Goal: Find specific page/section: Find specific page/section

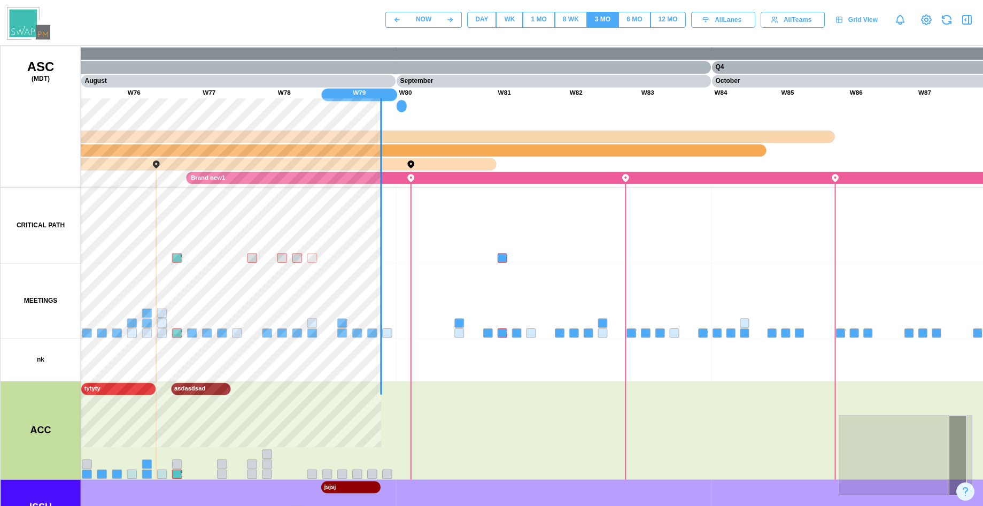
click at [489, 22] on button "DAY" at bounding box center [481, 20] width 29 height 16
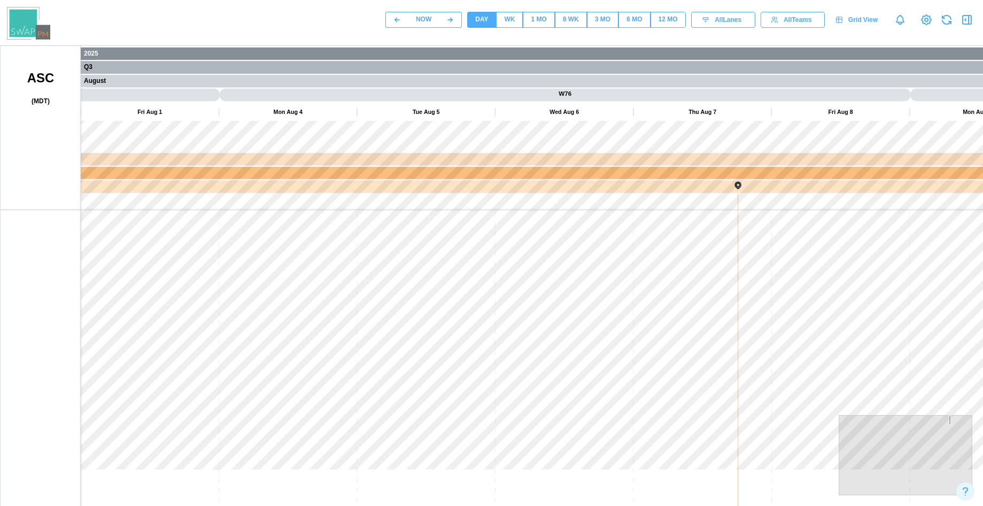
drag, startPoint x: 501, startPoint y: 266, endPoint x: 248, endPoint y: 265, distance: 253.4
click at [207, 277] on canvas at bounding box center [514, 313] width 1026 height 535
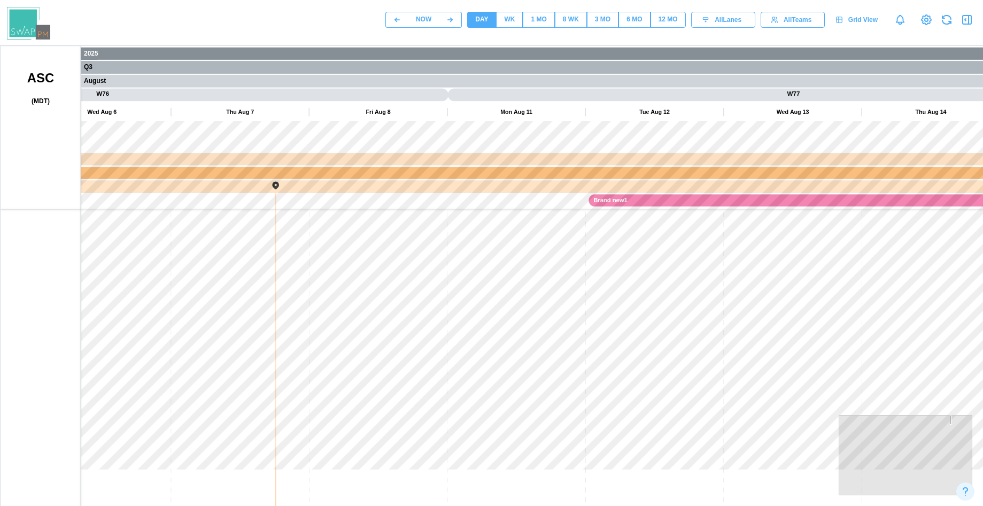
drag, startPoint x: 411, startPoint y: 306, endPoint x: 252, endPoint y: 302, distance: 158.3
click at [252, 302] on canvas at bounding box center [514, 313] width 1026 height 535
drag, startPoint x: 318, startPoint y: 325, endPoint x: 263, endPoint y: 319, distance: 55.3
click at [263, 324] on canvas at bounding box center [514, 313] width 1026 height 535
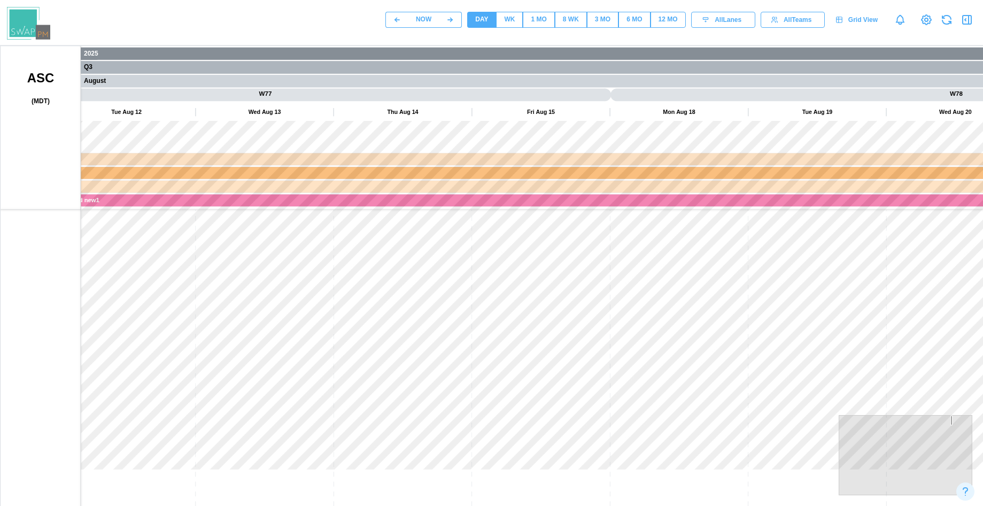
click at [511, 22] on div "WK" at bounding box center [509, 19] width 11 height 10
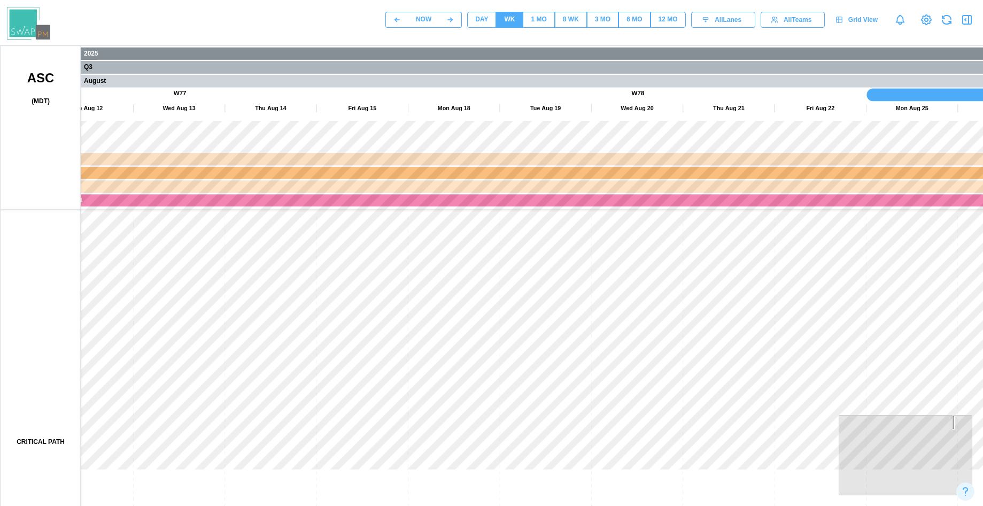
drag, startPoint x: 488, startPoint y: 315, endPoint x: 172, endPoint y: 302, distance: 316.8
click at [129, 315] on canvas at bounding box center [514, 313] width 1026 height 535
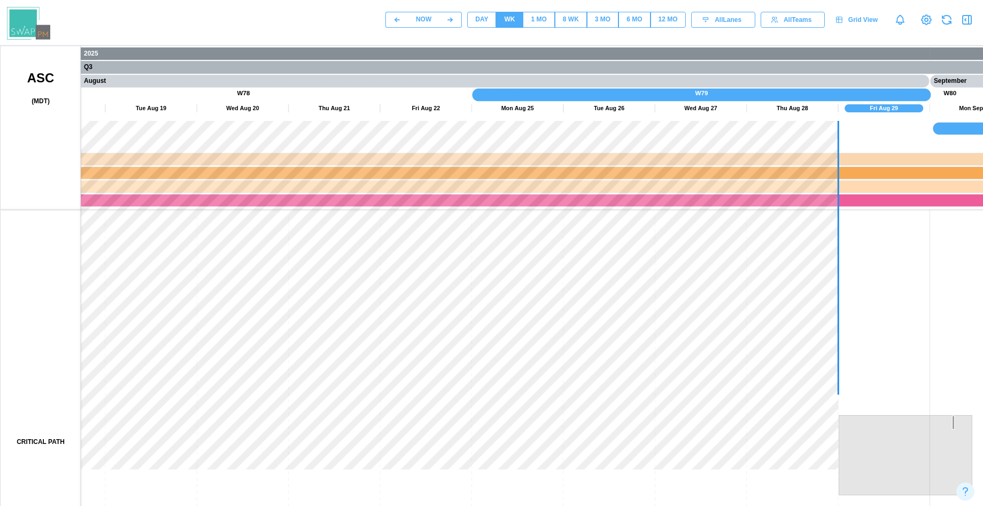
click at [545, 17] on div "1 MO" at bounding box center [539, 19] width 16 height 10
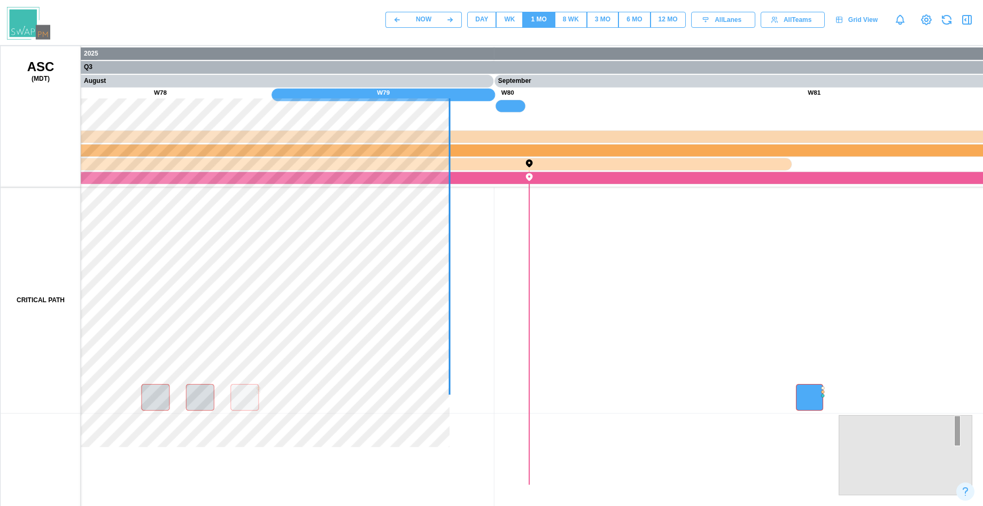
drag, startPoint x: 673, startPoint y: 349, endPoint x: 202, endPoint y: 367, distance: 470.8
click at [203, 367] on canvas at bounding box center [514, 313] width 1026 height 535
drag, startPoint x: 510, startPoint y: 354, endPoint x: 138, endPoint y: 366, distance: 371.2
click at [150, 366] on canvas at bounding box center [514, 313] width 1026 height 535
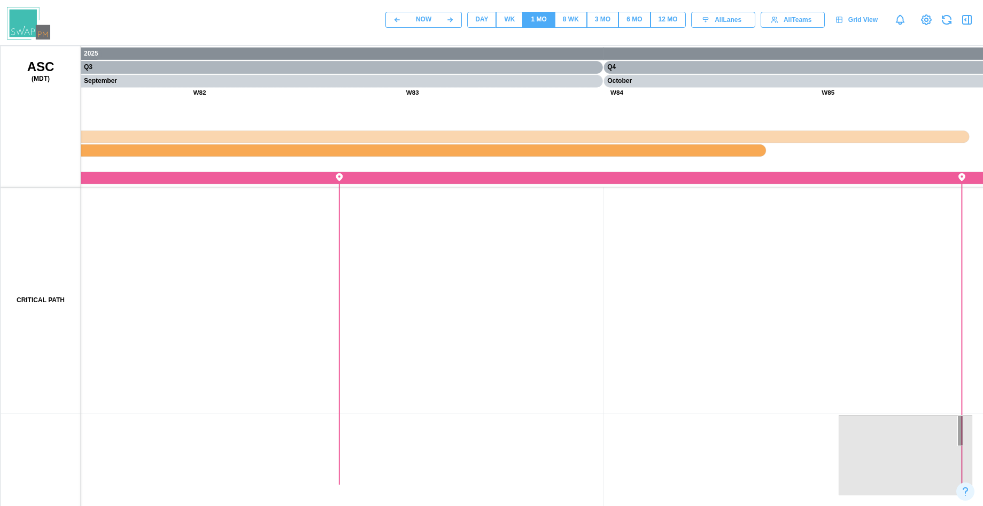
click at [577, 21] on div "8 WK" at bounding box center [571, 19] width 16 height 10
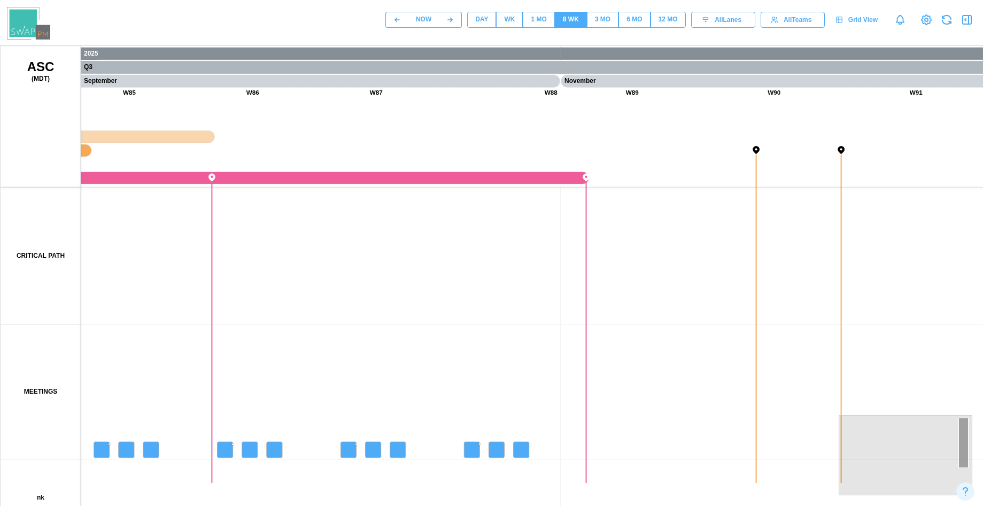
drag, startPoint x: 704, startPoint y: 309, endPoint x: 582, endPoint y: 320, distance: 122.4
click at [582, 322] on canvas at bounding box center [514, 313] width 1026 height 535
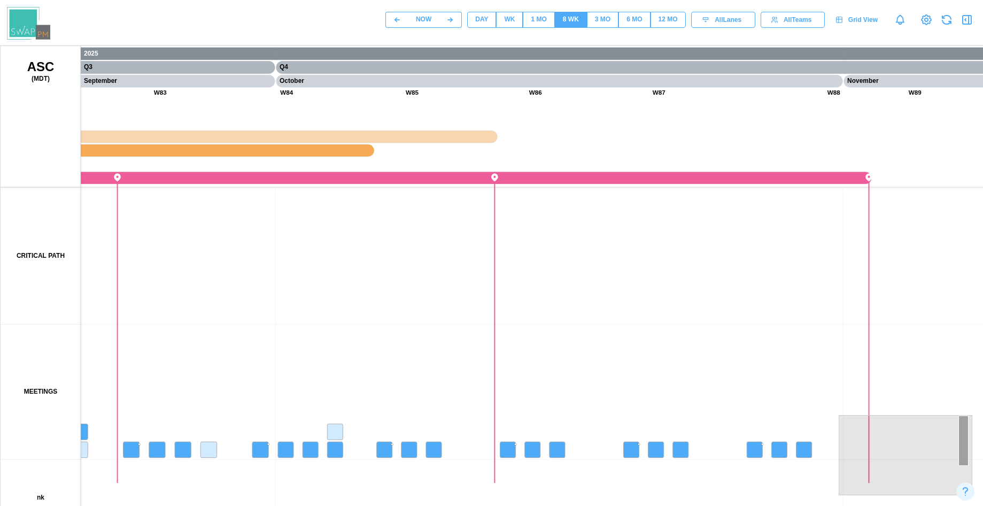
click at [593, 36] on div "NOW DAY WK 1 MO 8 WK 3 MO 6 MO 12 MO All Lanes All Teams Grid View" at bounding box center [491, 20] width 983 height 40
click at [604, 26] on span "3 MO" at bounding box center [603, 19] width 16 height 15
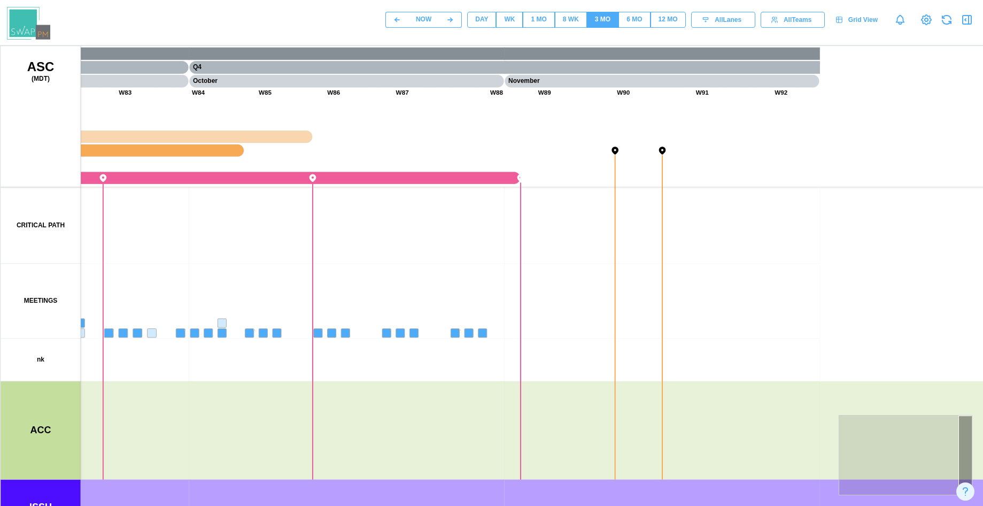
click at [579, 20] on button "8 WK" at bounding box center [571, 20] width 32 height 16
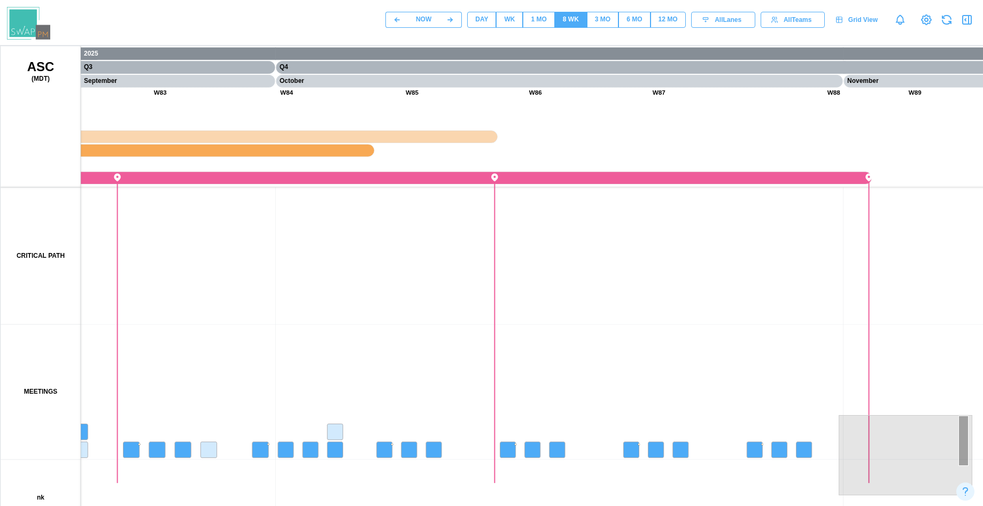
drag, startPoint x: 331, startPoint y: 318, endPoint x: 641, endPoint y: 251, distance: 316.8
click at [636, 251] on canvas at bounding box center [514, 313] width 1026 height 535
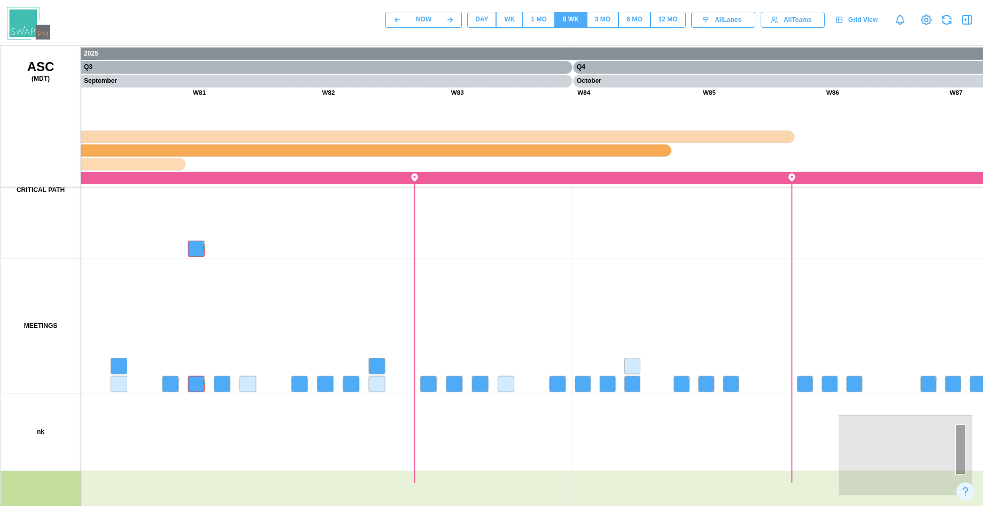
drag, startPoint x: 310, startPoint y: 342, endPoint x: 624, endPoint y: 294, distance: 317.5
click at [624, 294] on canvas at bounding box center [514, 313] width 1026 height 535
drag, startPoint x: 561, startPoint y: 342, endPoint x: 542, endPoint y: 358, distance: 25.5
click at [589, 352] on canvas at bounding box center [514, 313] width 1026 height 535
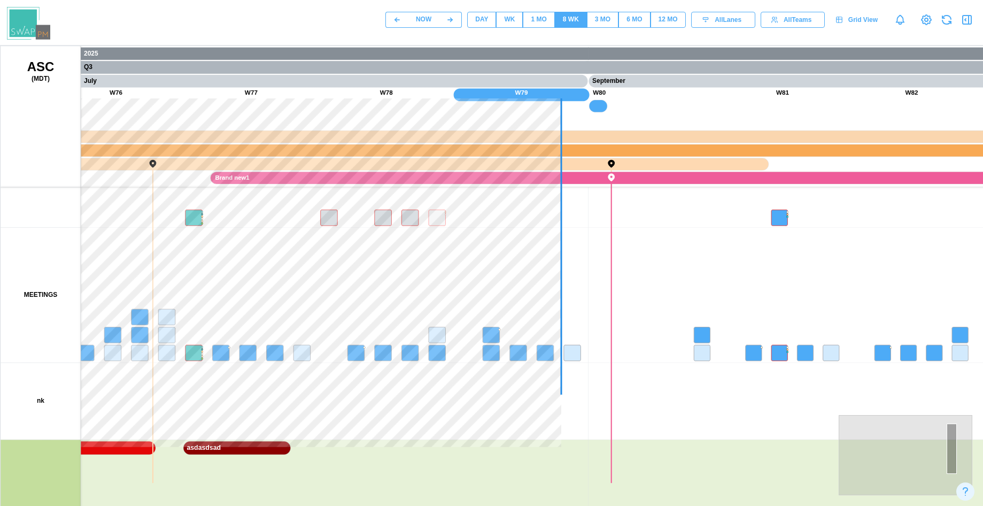
drag, startPoint x: 464, startPoint y: 356, endPoint x: 695, endPoint y: 390, distance: 233.6
click at [695, 390] on canvas at bounding box center [514, 313] width 1026 height 535
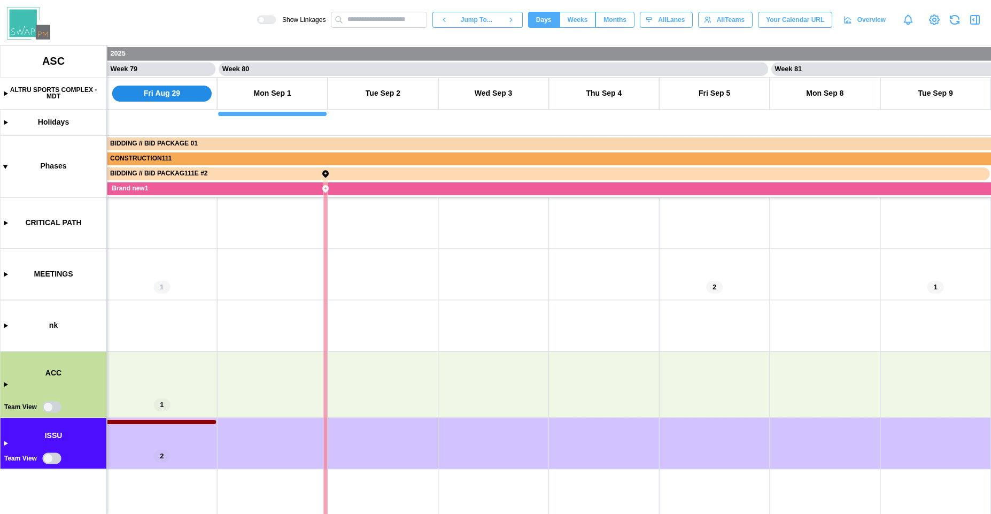
scroll to position [0, 43551]
